Goal: Task Accomplishment & Management: Manage account settings

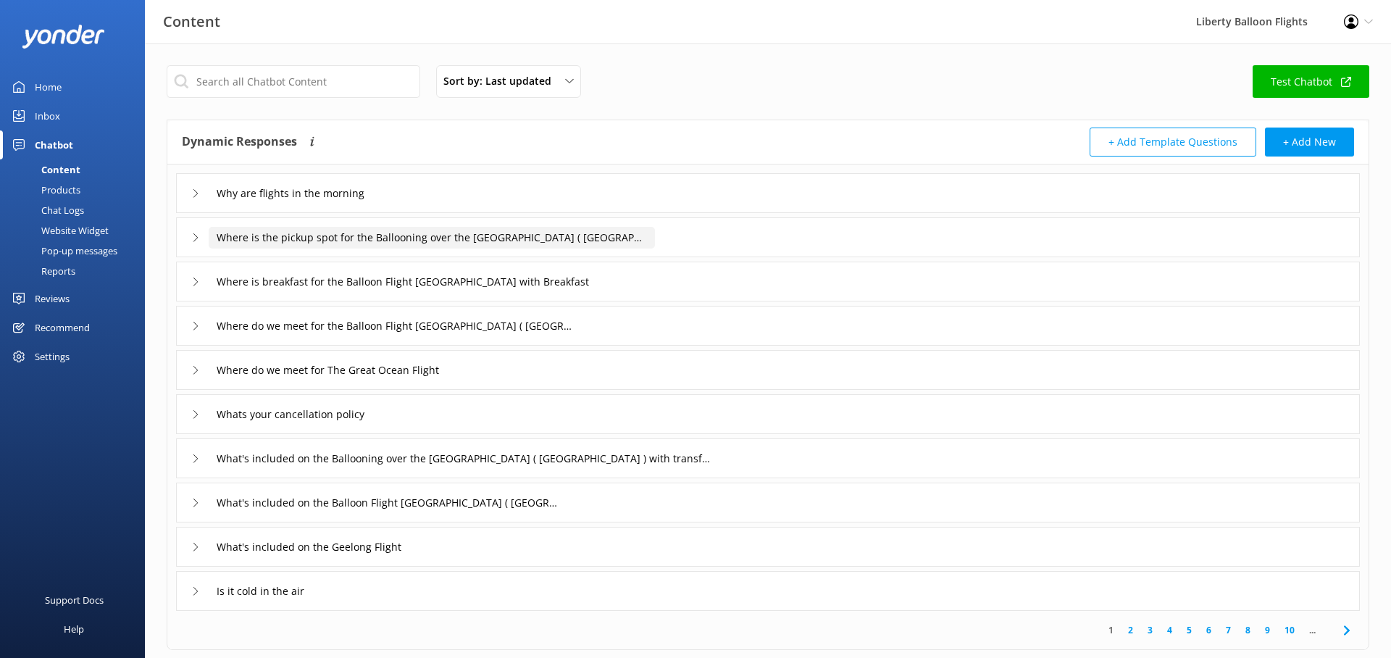
click at [492, 238] on input "Where is the pickup spot for the Ballooning over the [GEOGRAPHIC_DATA] ( [GEOGR…" at bounding box center [432, 238] width 446 height 22
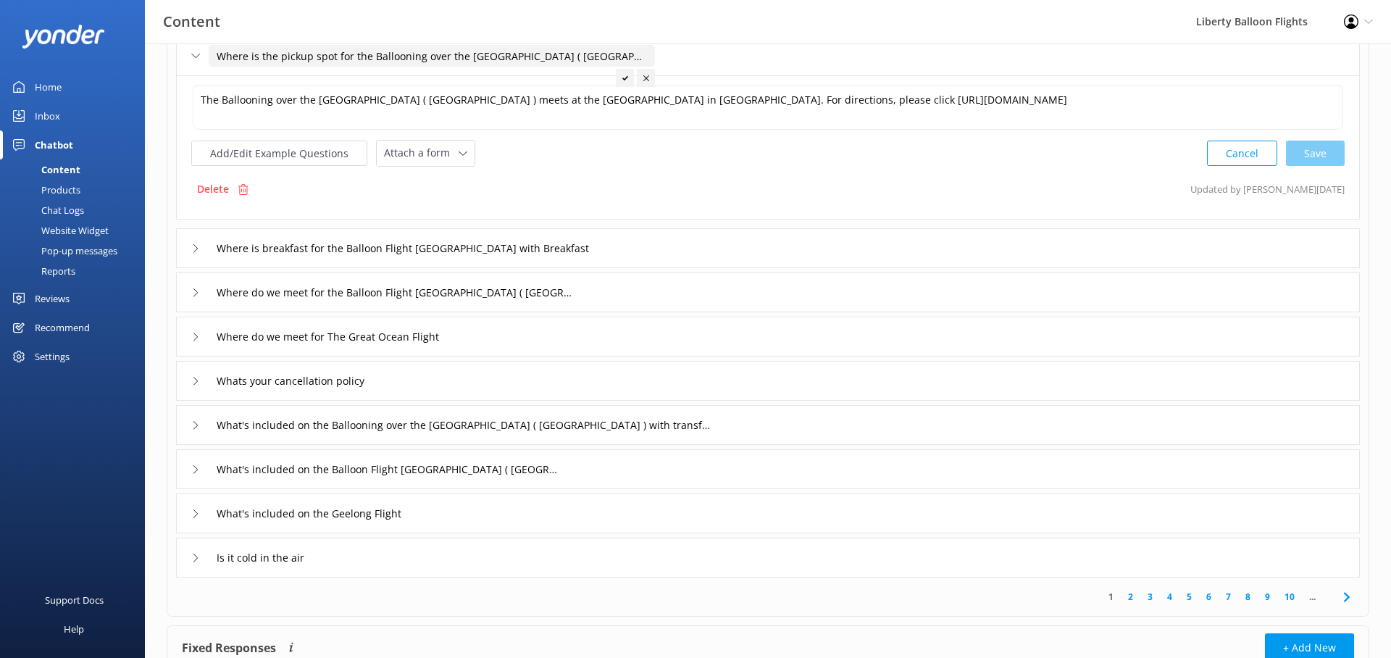
scroll to position [293, 0]
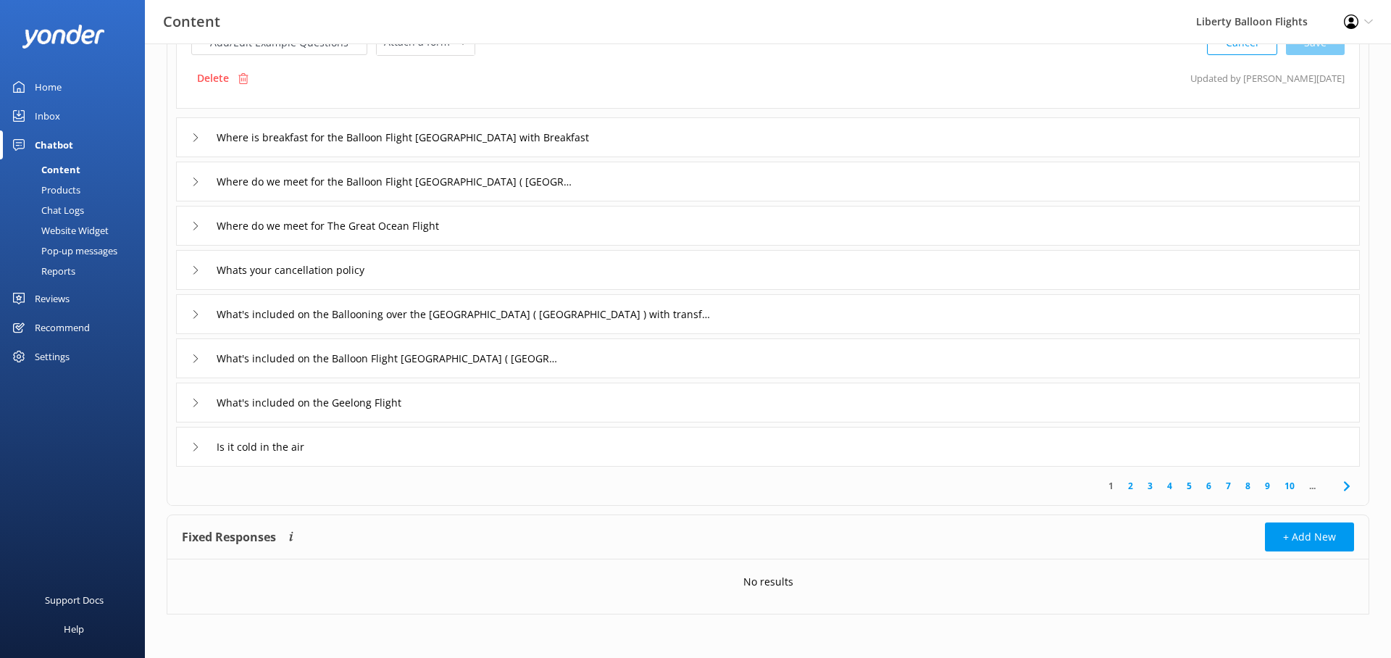
click at [194, 359] on icon at bounding box center [195, 358] width 9 height 9
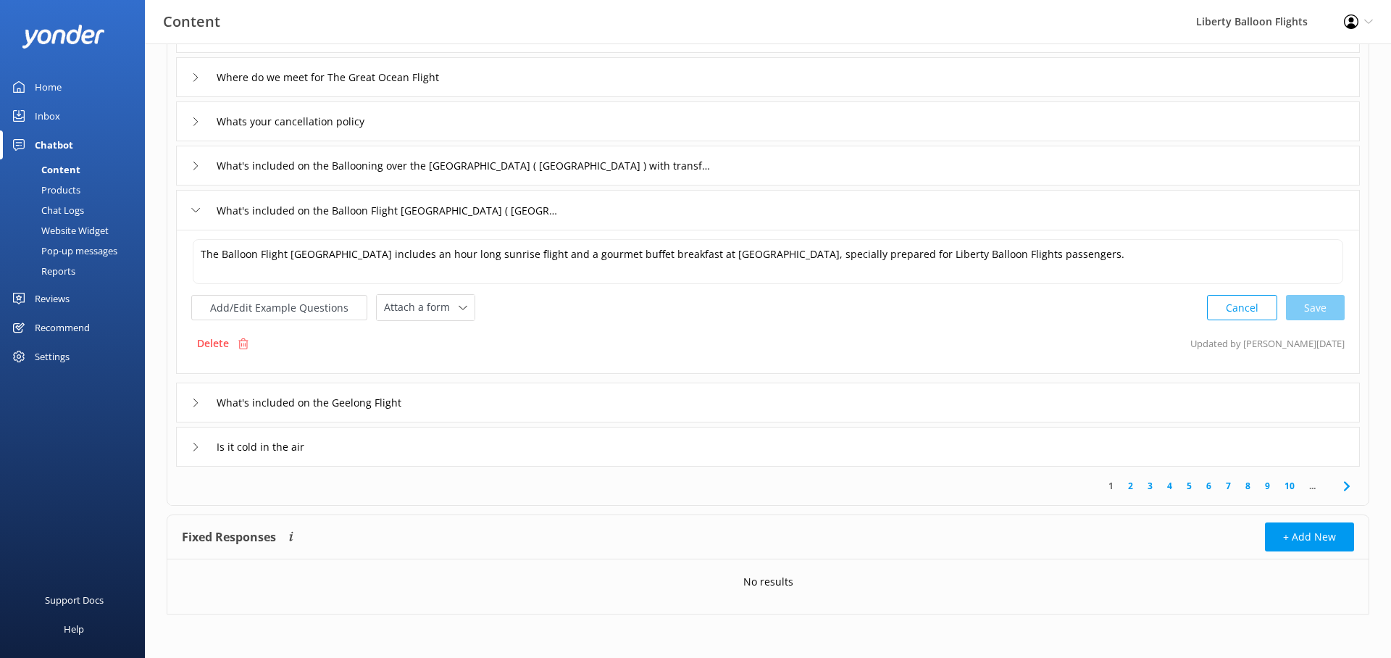
scroll to position [144, 0]
